Goal: Task Accomplishment & Management: Manage account settings

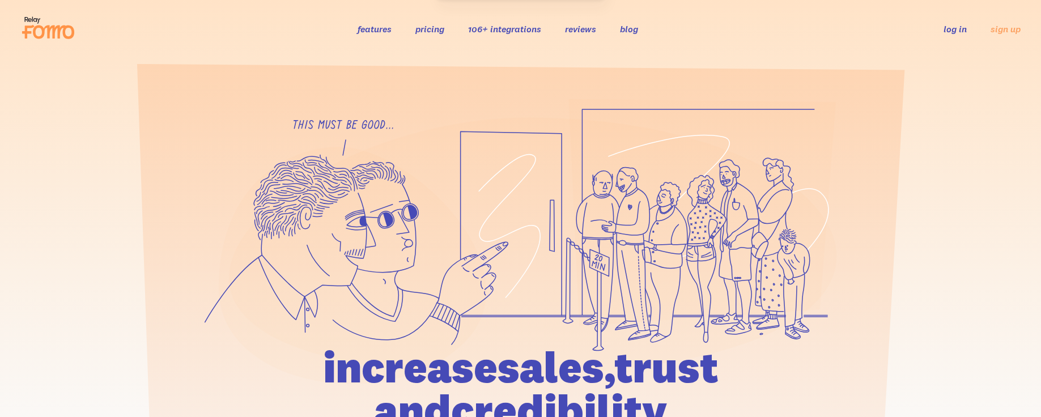
click at [954, 30] on link "log in" at bounding box center [955, 28] width 23 height 11
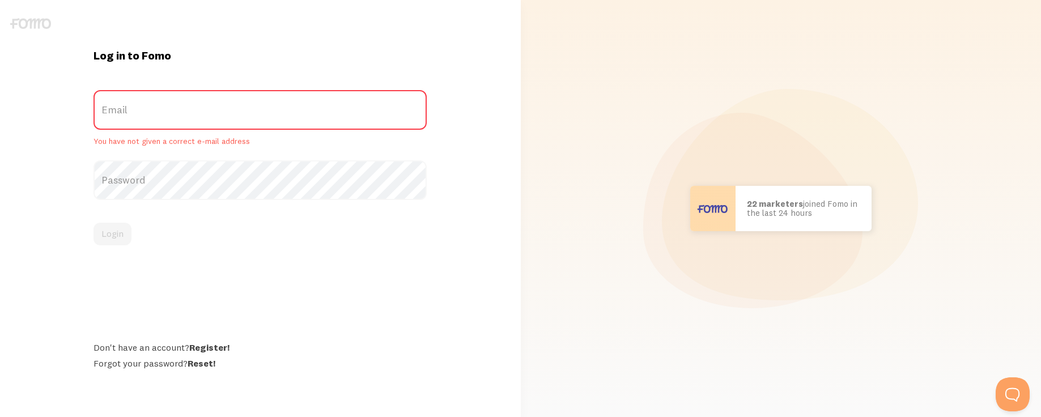
click at [241, 119] on label "Email" at bounding box center [260, 110] width 333 height 40
click at [241, 119] on input "Email" at bounding box center [260, 110] width 333 height 40
click at [237, 109] on label "Email" at bounding box center [260, 110] width 333 height 40
click at [237, 109] on input "Email" at bounding box center [260, 110] width 333 height 40
click at [133, 167] on label "Password" at bounding box center [260, 180] width 333 height 40
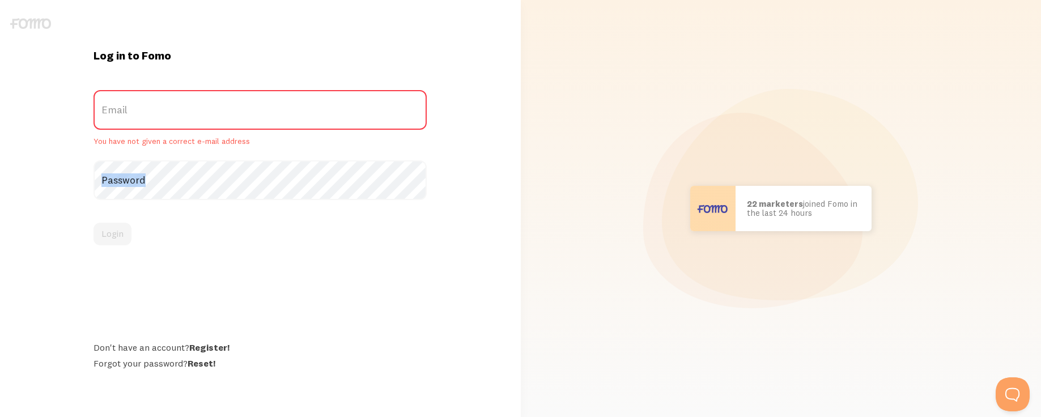
click at [133, 167] on label "Password" at bounding box center [260, 180] width 333 height 40
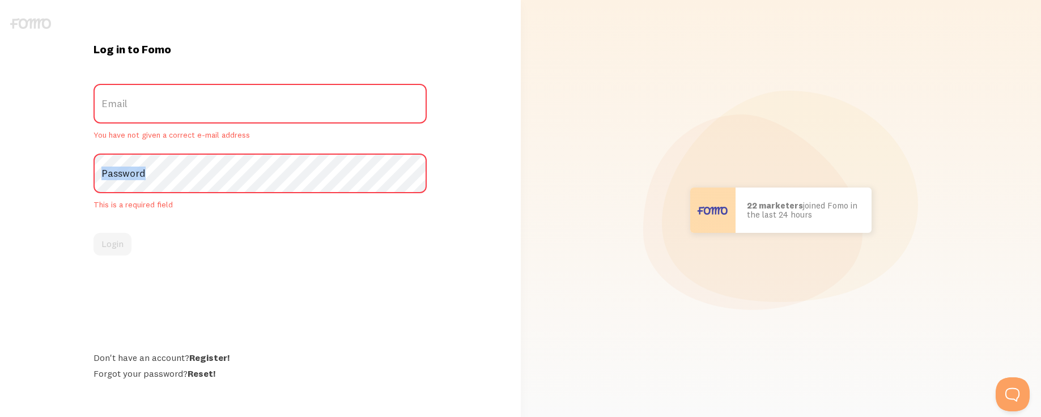
click at [131, 168] on label "Password" at bounding box center [260, 174] width 333 height 40
click at [133, 96] on label "Email" at bounding box center [260, 104] width 333 height 40
click at [133, 96] on input "Email" at bounding box center [260, 104] width 333 height 40
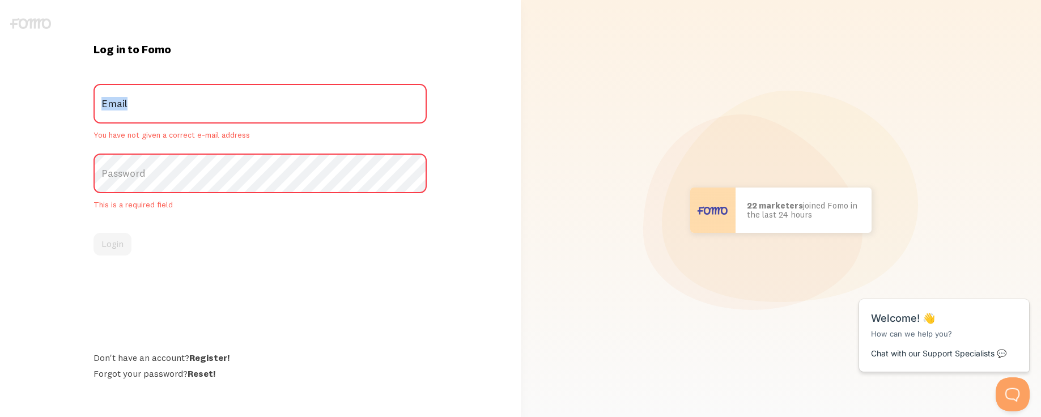
click at [133, 96] on label "Email" at bounding box center [260, 104] width 333 height 40
click at [133, 96] on input "Email" at bounding box center [260, 104] width 333 height 40
click at [133, 96] on label "Email" at bounding box center [260, 104] width 333 height 40
click at [133, 96] on input "Email" at bounding box center [260, 104] width 333 height 40
